Goal: Navigation & Orientation: Go to known website

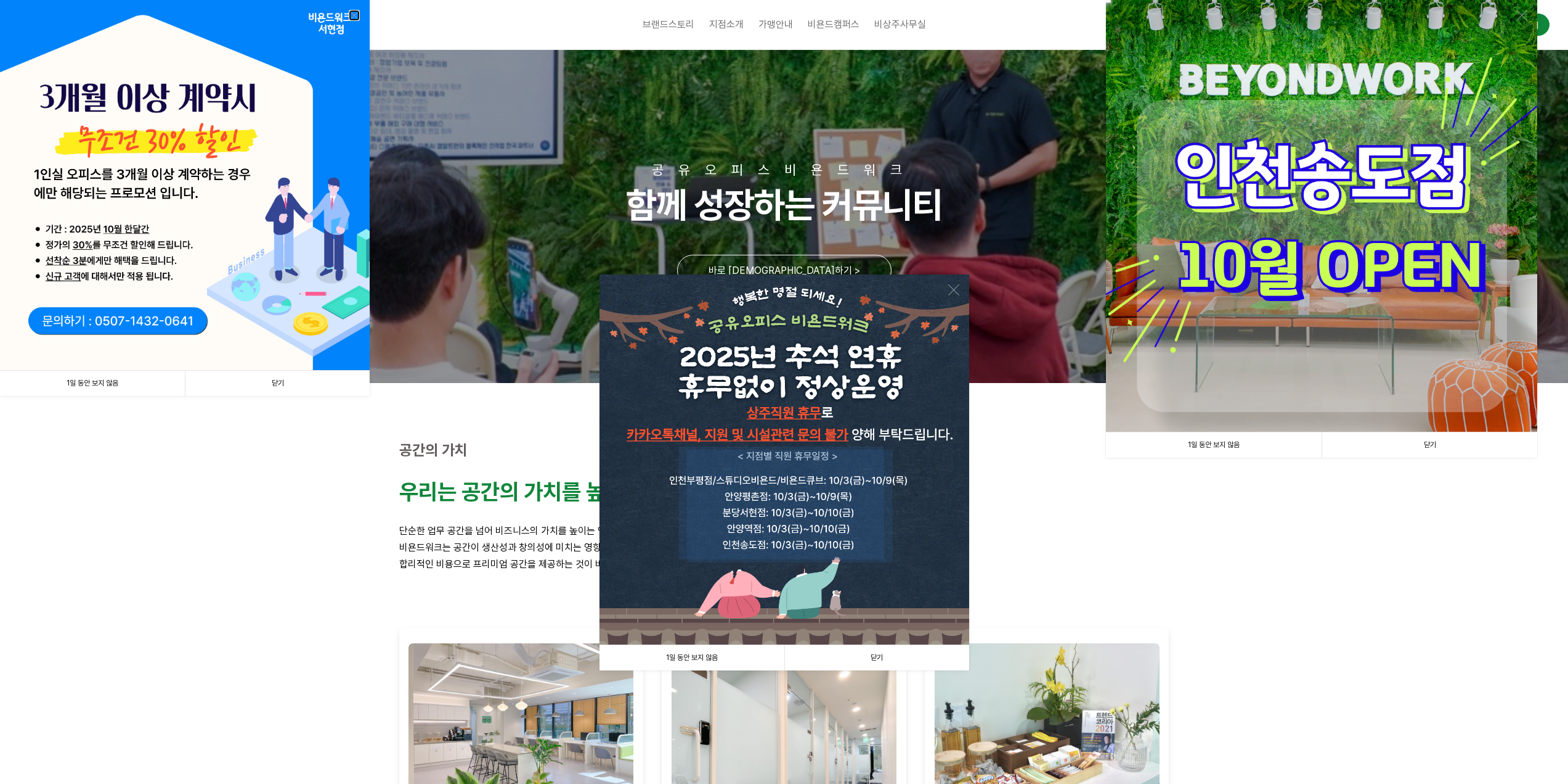
click at [351, 13] on link at bounding box center [354, 15] width 11 height 11
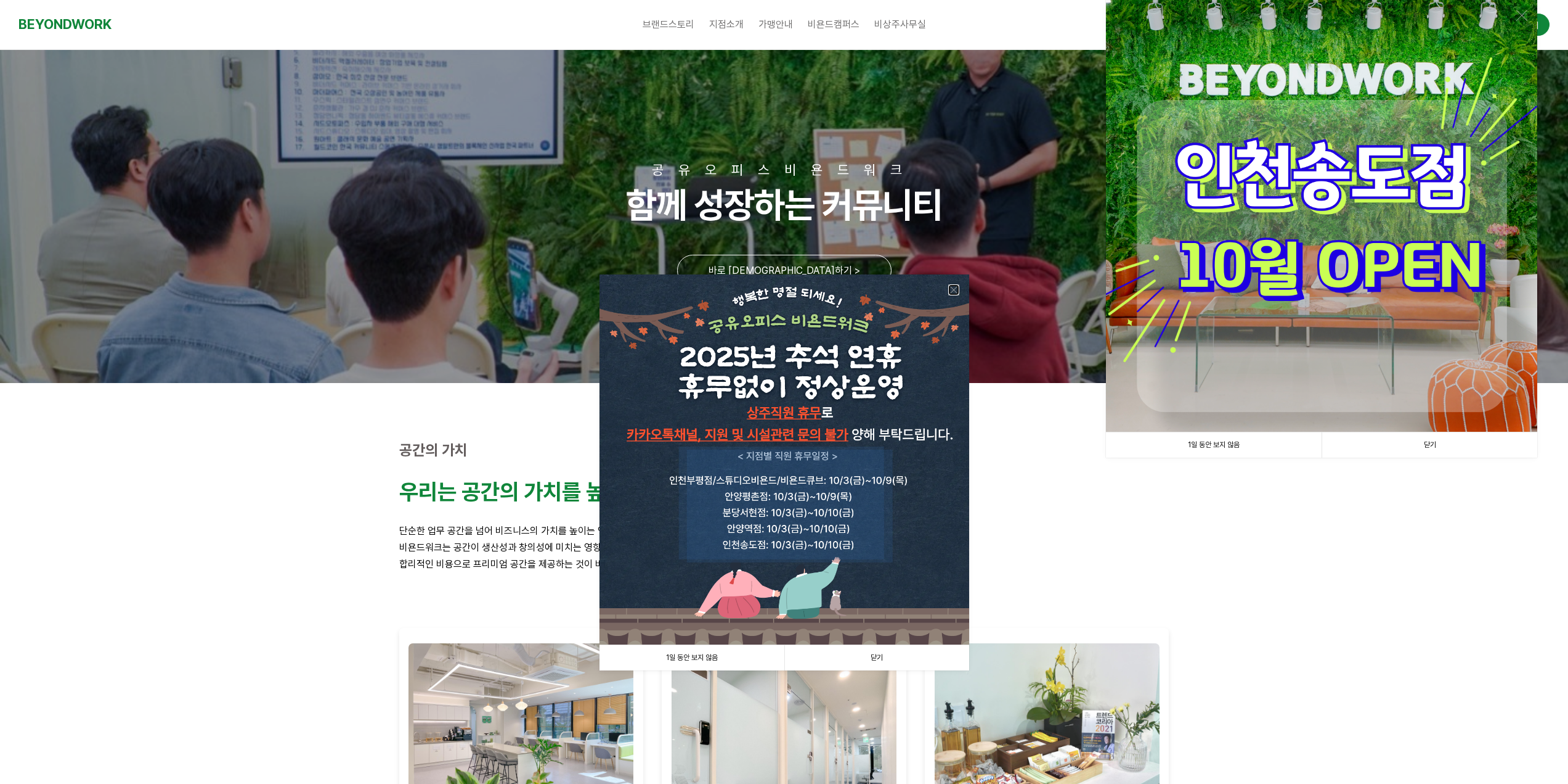
click at [954, 293] on link at bounding box center [954, 289] width 11 height 11
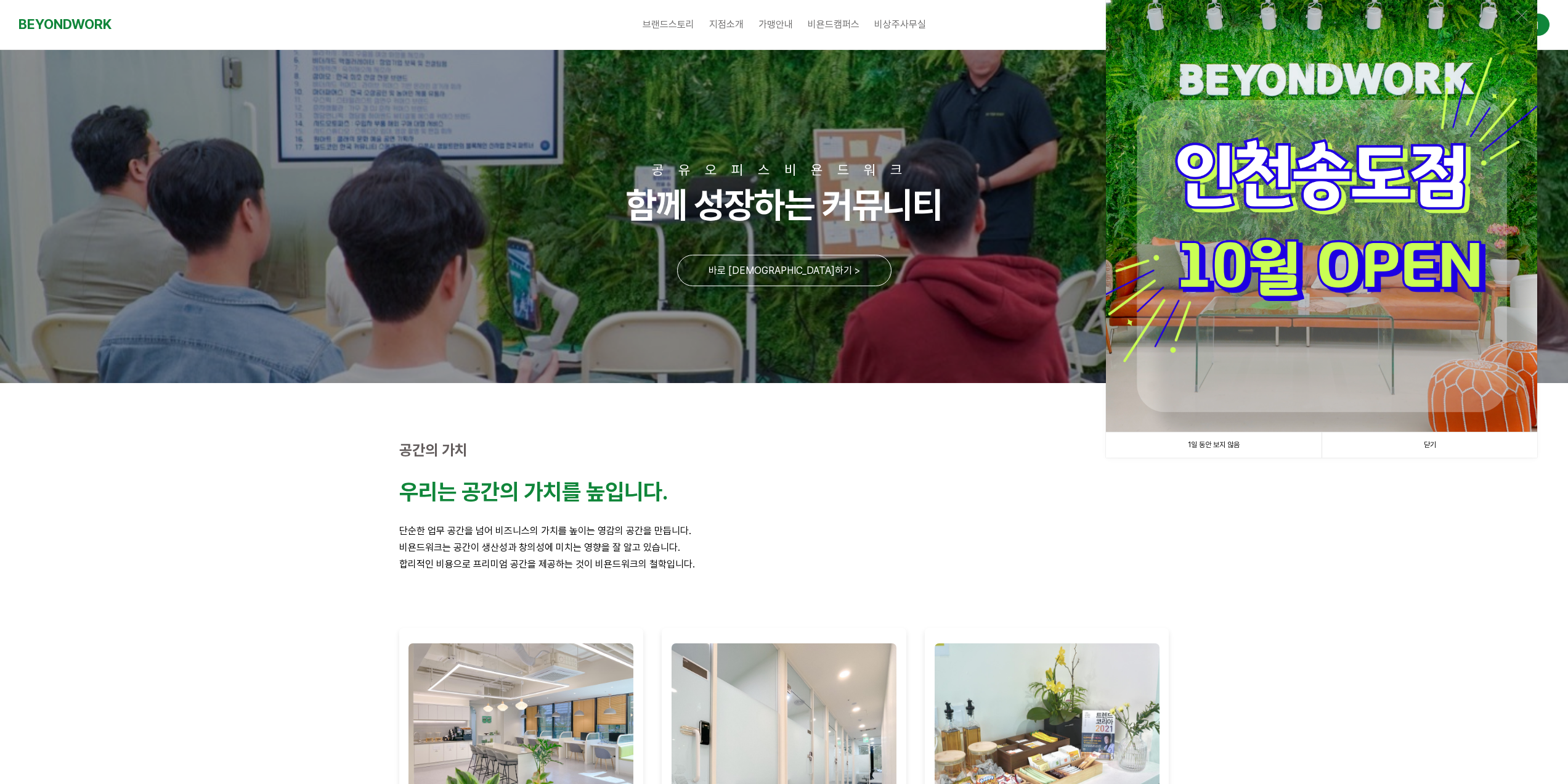
click at [1432, 439] on link "닫기" at bounding box center [1429, 445] width 216 height 26
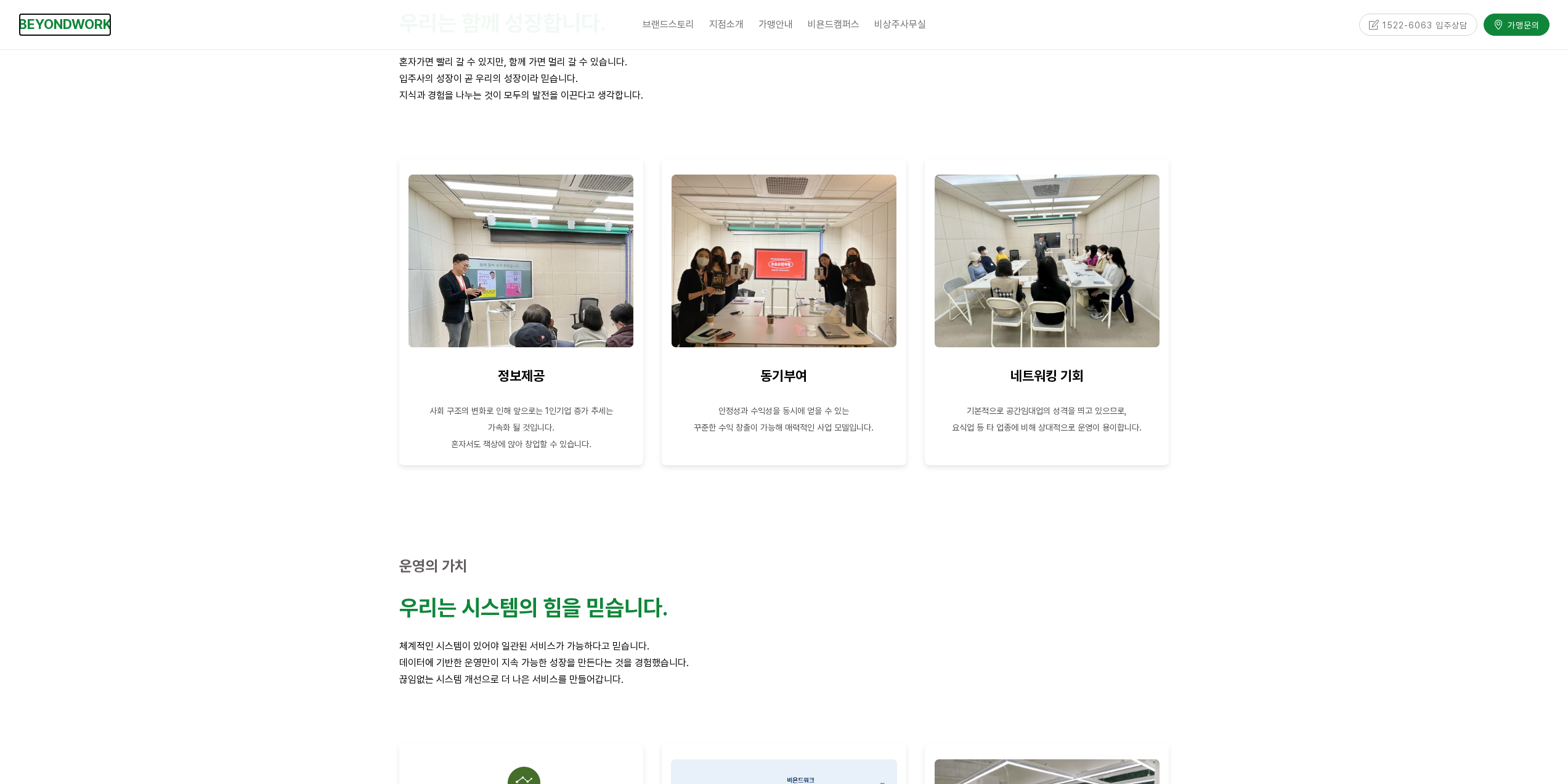
scroll to position [925, 0]
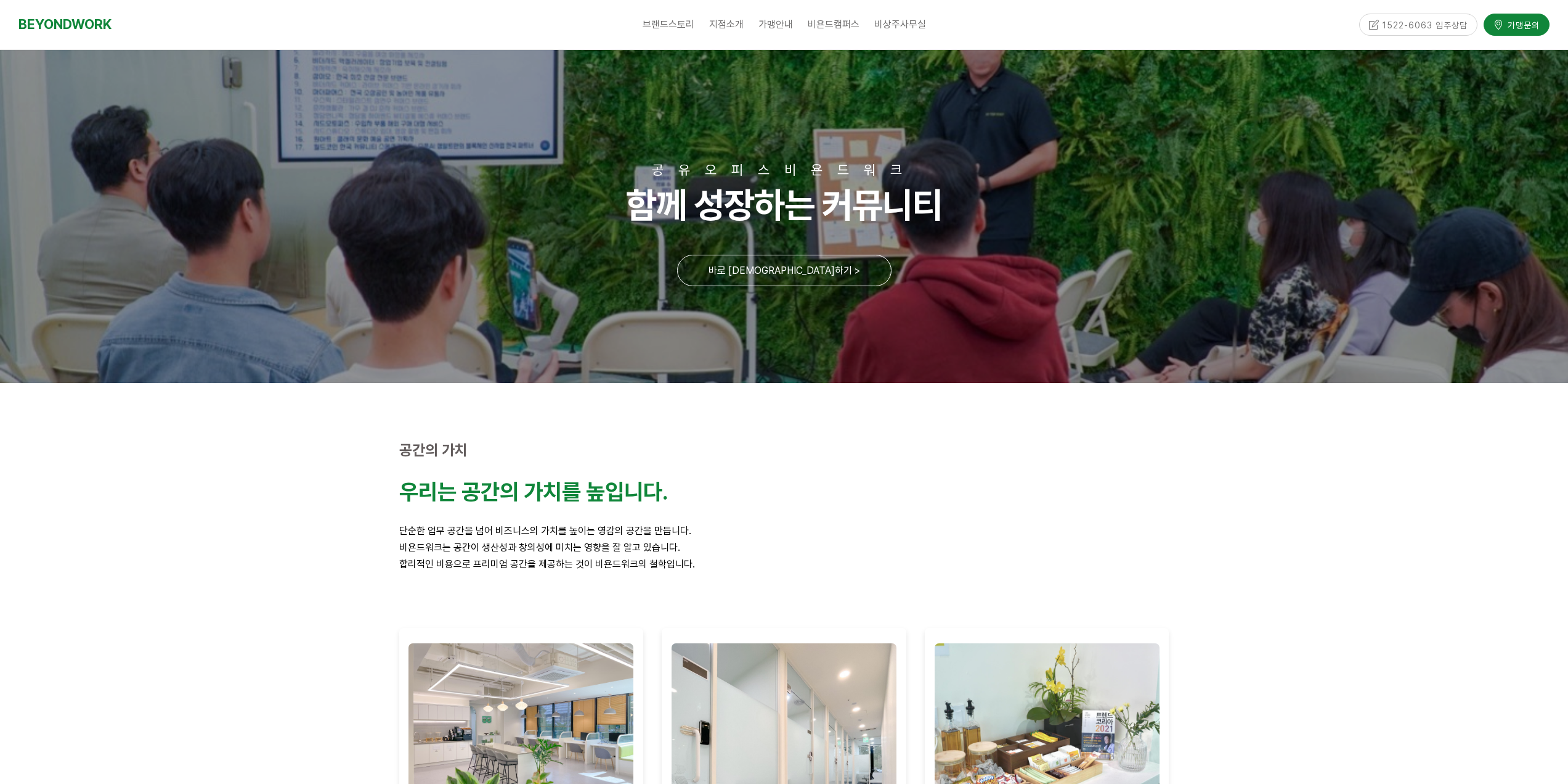
scroll to position [925, 0]
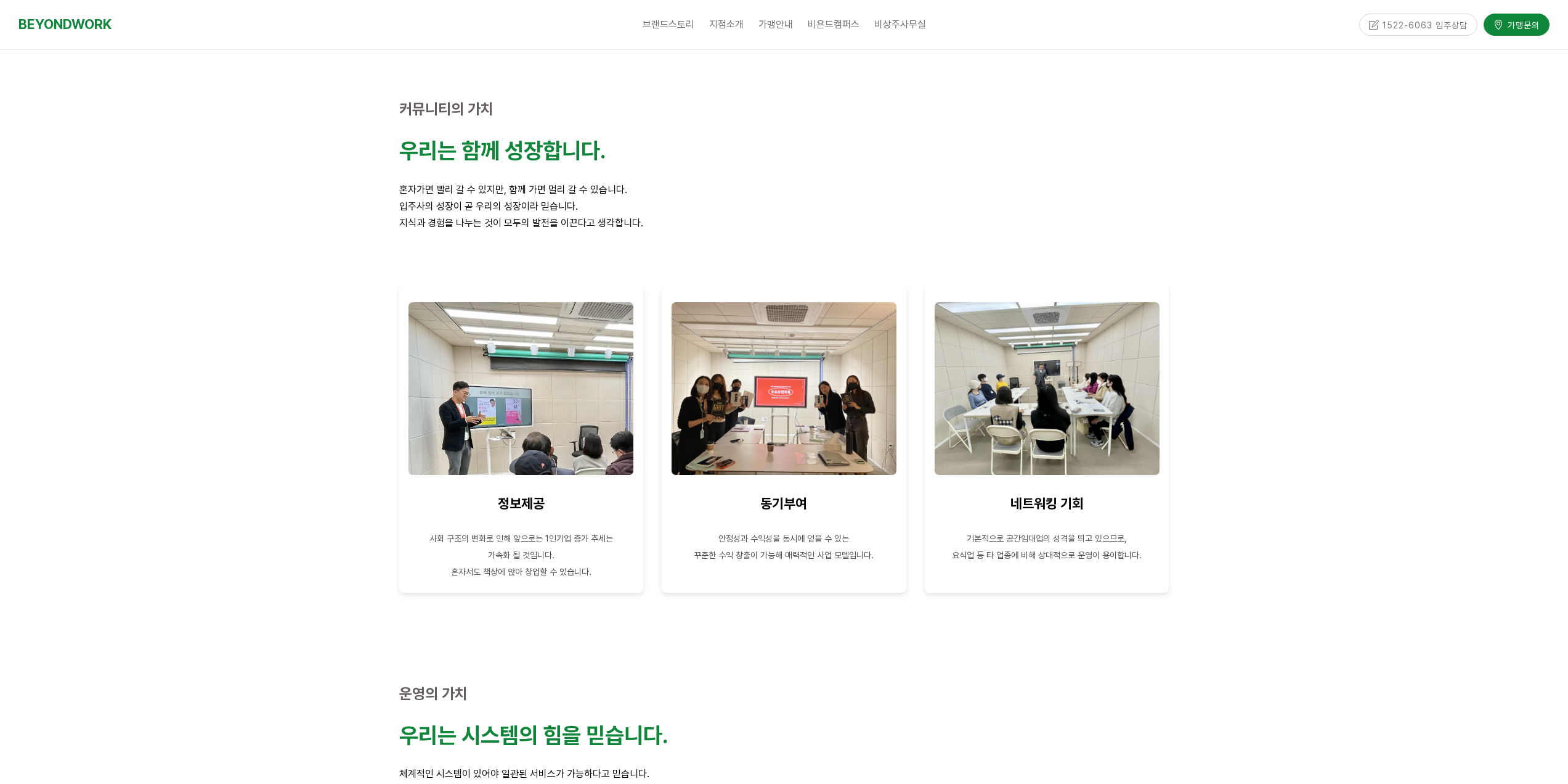
click at [87, 31] on link "BEYONDWORK" at bounding box center [65, 24] width 93 height 23
